Goal: Task Accomplishment & Management: Use online tool/utility

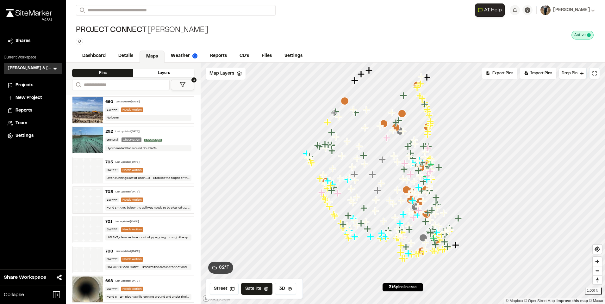
click at [189, 88] on button "1" at bounding box center [182, 85] width 23 height 10
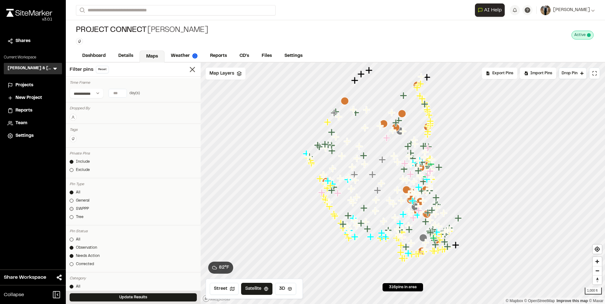
click at [75, 207] on link "SWPPP" at bounding box center [133, 209] width 127 height 6
click at [110, 295] on button "Update Results" at bounding box center [133, 298] width 127 height 8
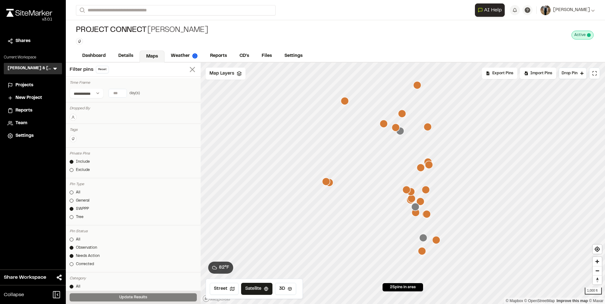
click at [190, 71] on icon at bounding box center [192, 69] width 9 height 9
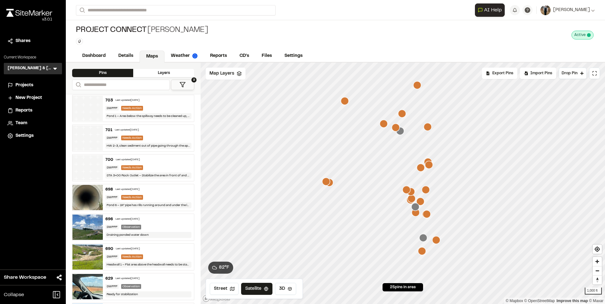
scroll to position [63, 0]
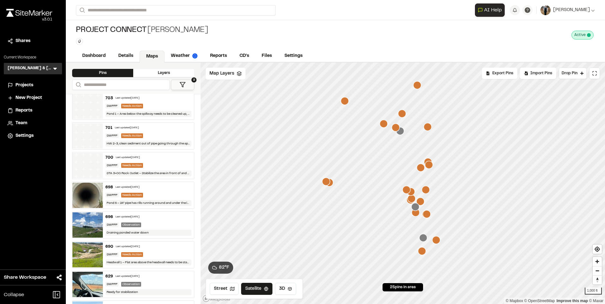
click at [151, 221] on div "696 Last updated [DATE] SWPPP Observation Draining ponded water down" at bounding box center [148, 225] width 91 height 27
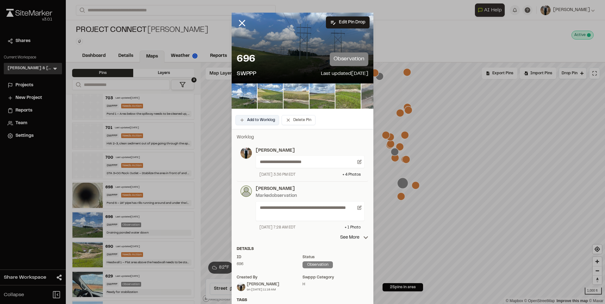
click at [253, 123] on button "Add to Worklog" at bounding box center [257, 120] width 44 height 10
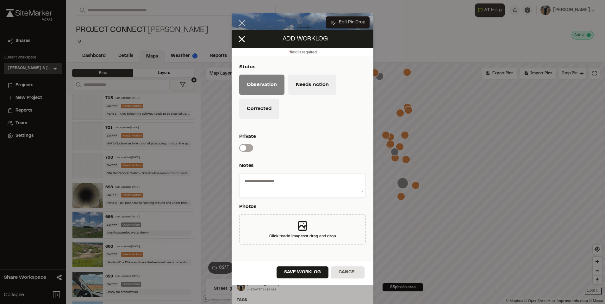
click at [256, 120] on div "Observation Needs Action Corrected" at bounding box center [302, 99] width 127 height 48
click at [256, 114] on button "Corrected" at bounding box center [259, 109] width 40 height 20
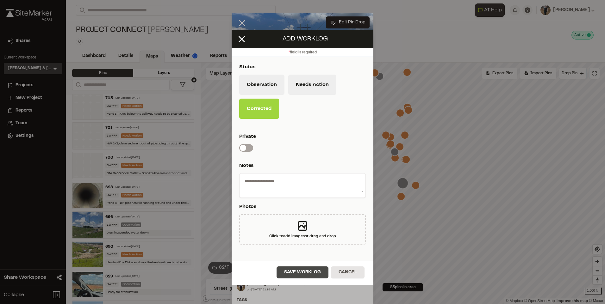
click at [299, 272] on button "Save Worklog" at bounding box center [303, 273] width 52 height 12
